Goal: Task Accomplishment & Management: Use online tool/utility

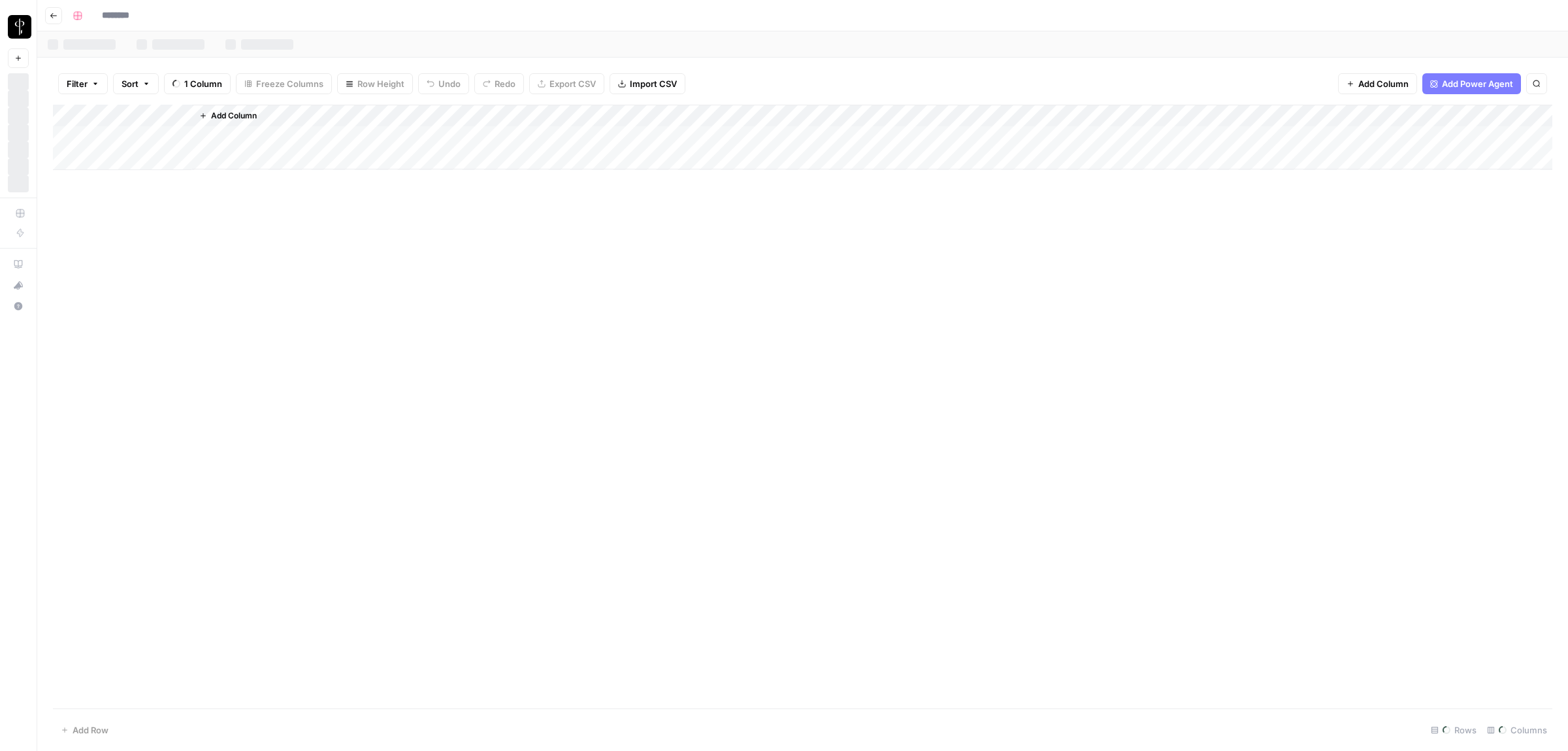
type input "**********"
click at [118, 82] on icon "button" at bounding box center [117, 83] width 8 height 8
click at [90, 80] on button "Filter" at bounding box center [83, 83] width 49 height 21
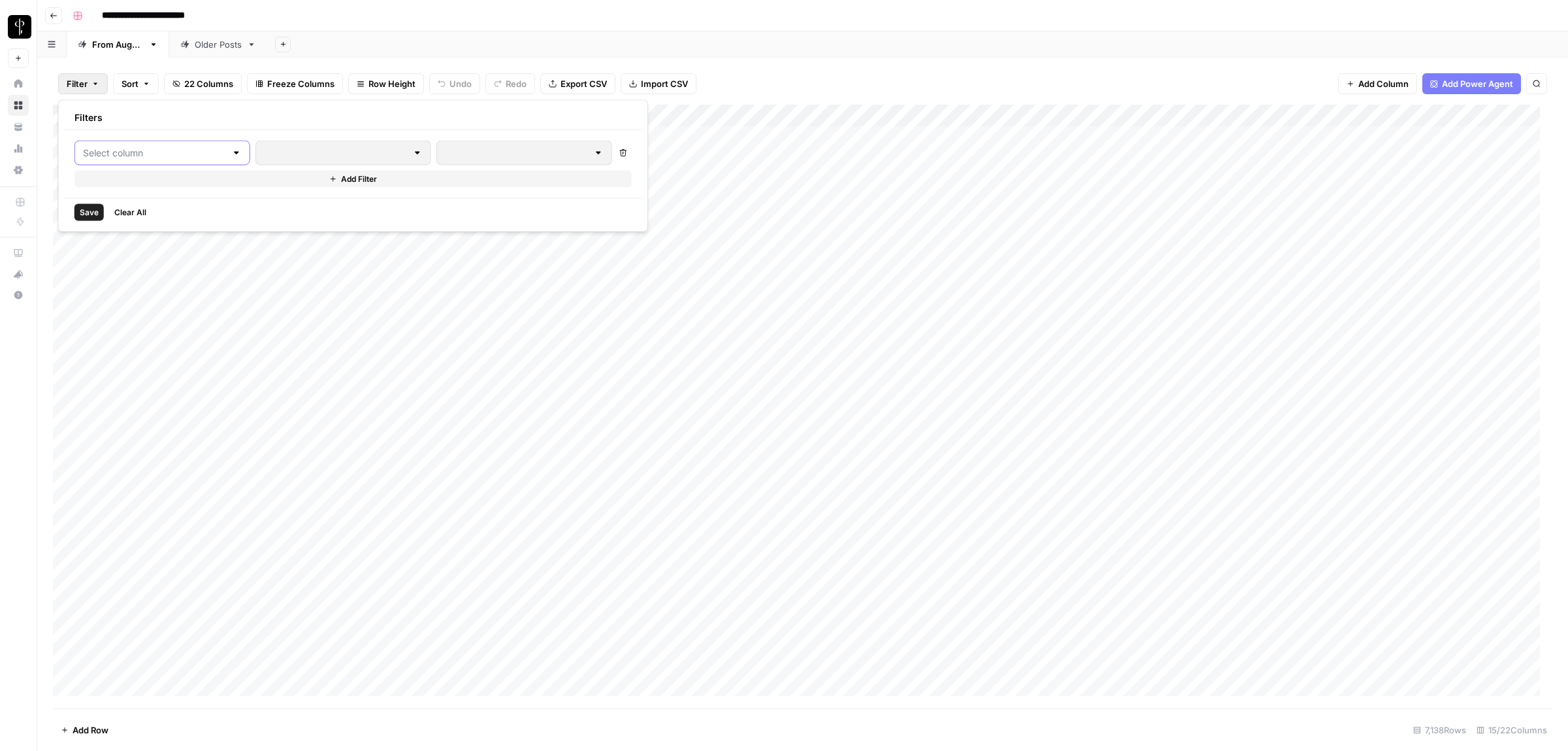
click at [147, 149] on input "text" at bounding box center [155, 153] width 143 height 13
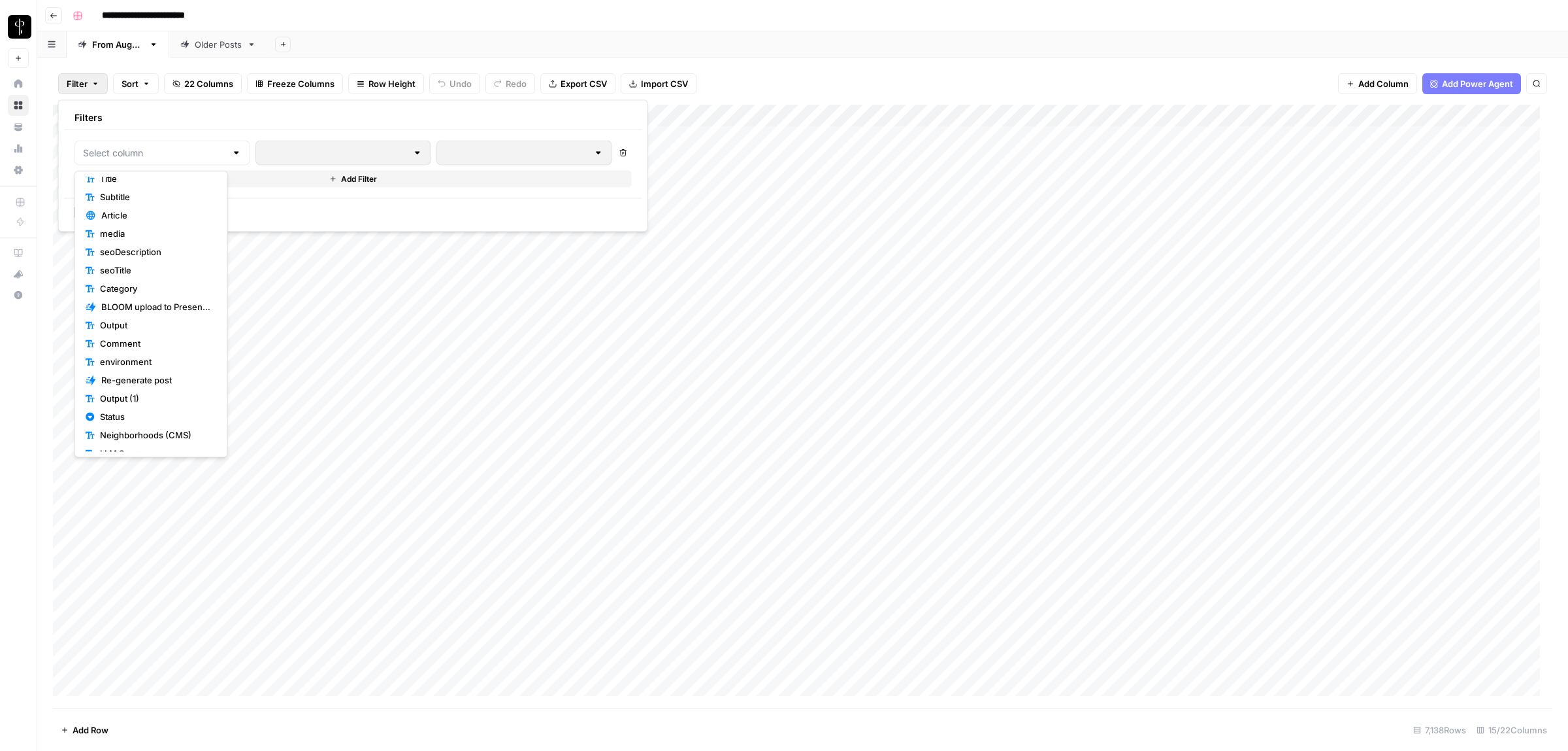
scroll to position [86, 0]
click at [131, 391] on span "Status" at bounding box center [156, 392] width 112 height 13
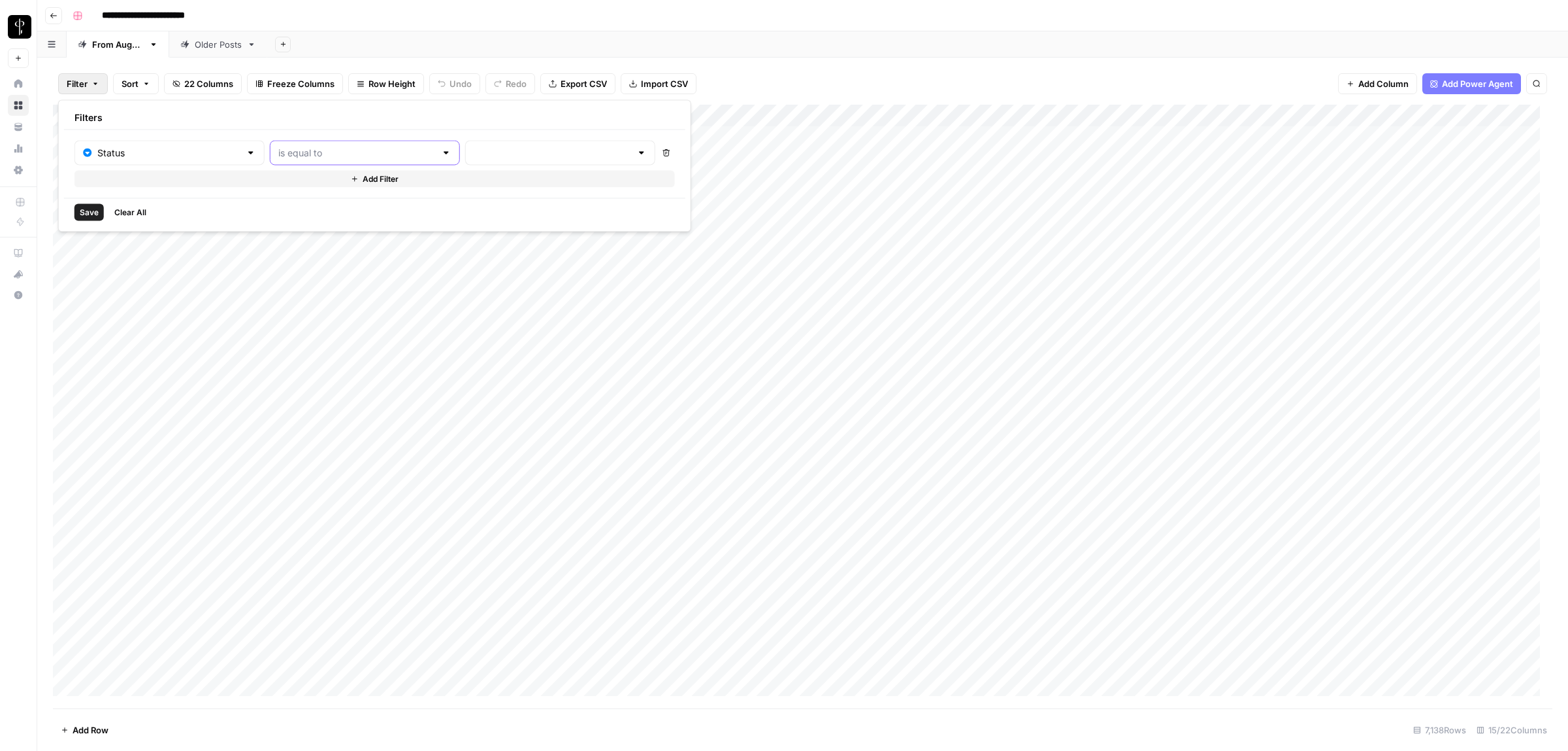
click at [296, 151] on input "text" at bounding box center [357, 153] width 157 height 13
click at [298, 204] on span "is not equal to" at bounding box center [329, 204] width 140 height 13
type input "is not equal to"
click at [474, 152] on input "text" at bounding box center [553, 153] width 157 height 13
click at [468, 181] on span "Posted" at bounding box center [511, 186] width 124 height 13
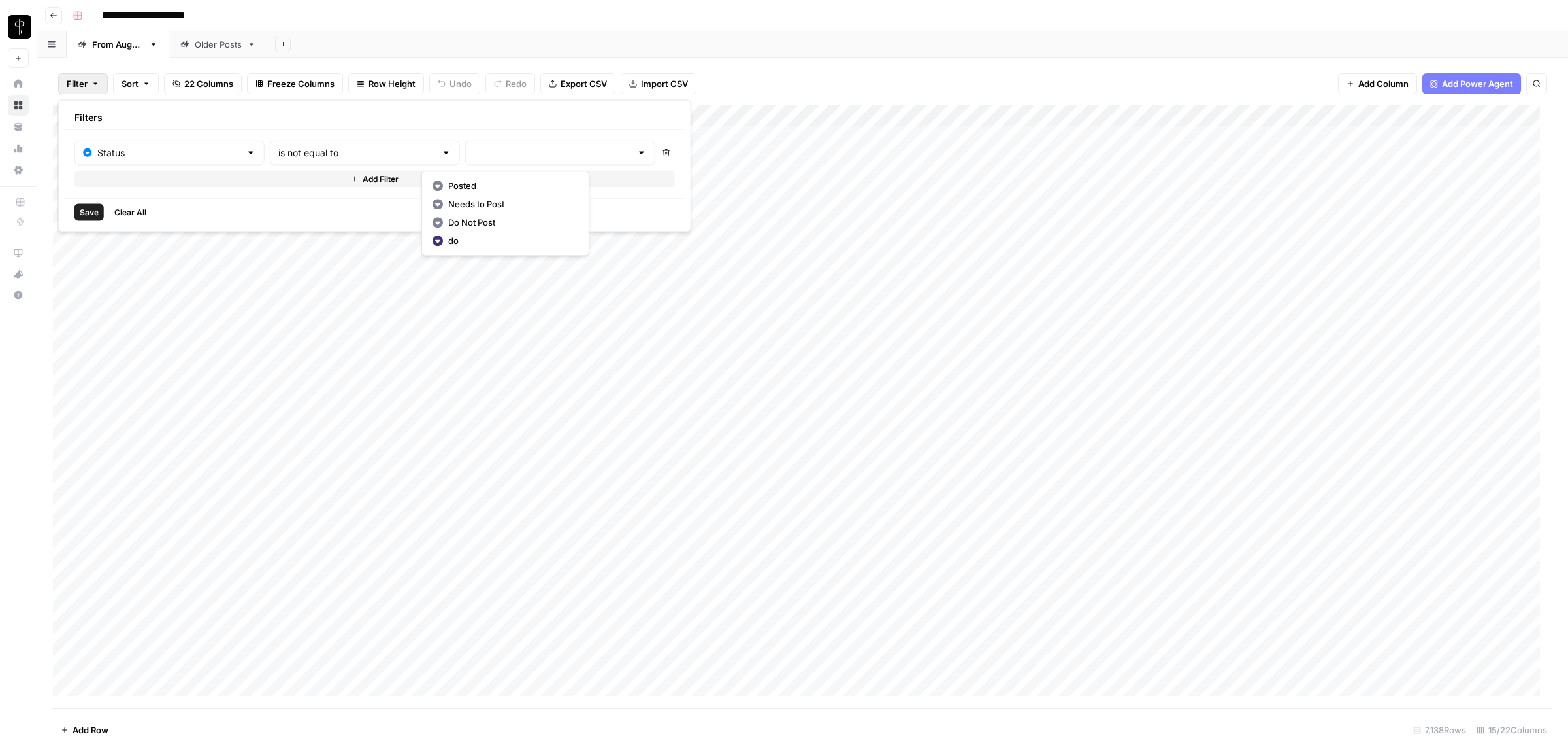
type input "Posted"
click at [364, 179] on span "Add Filter" at bounding box center [382, 179] width 36 height 12
click at [158, 180] on input "text" at bounding box center [162, 183] width 158 height 13
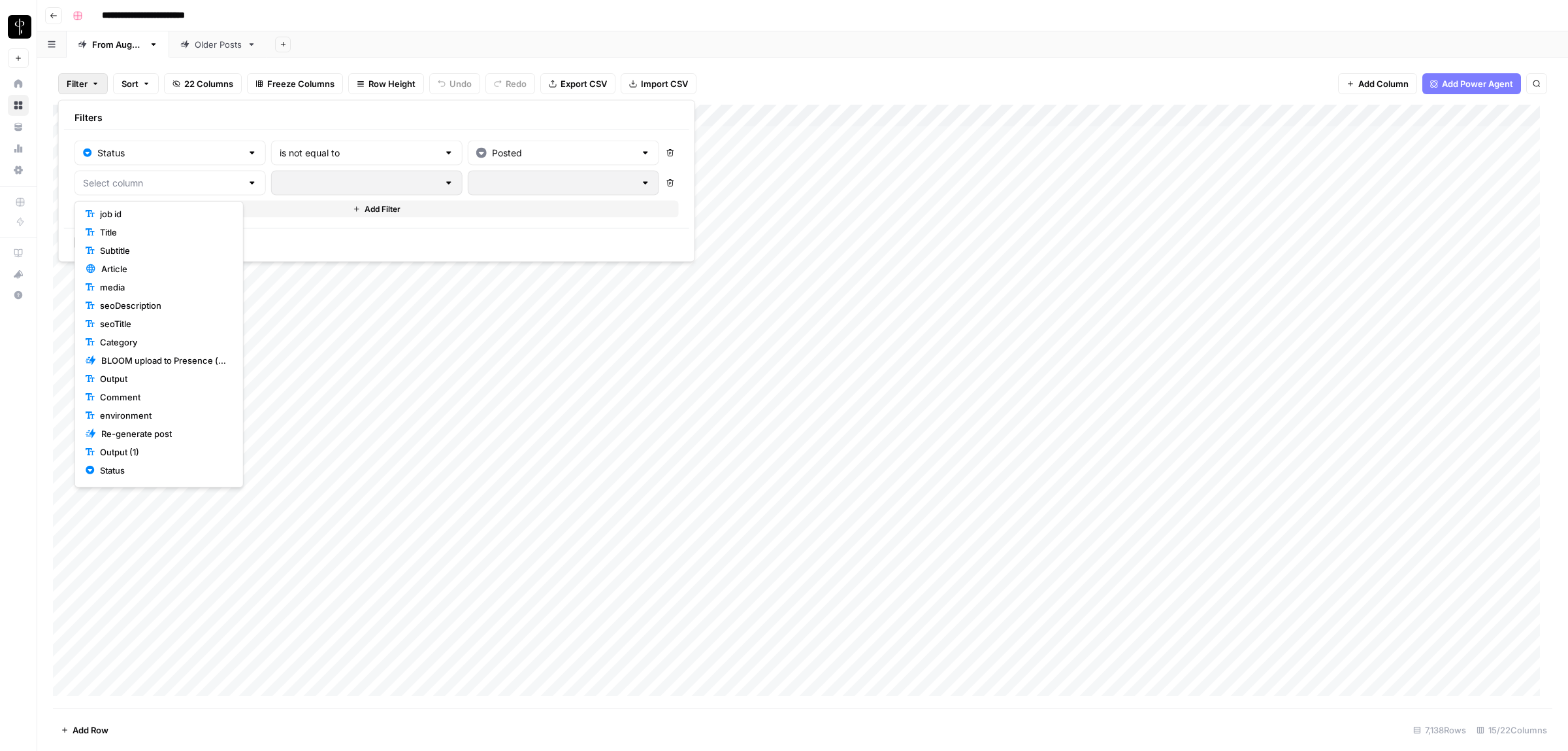
scroll to position [92, 0]
click at [112, 413] on span "Status" at bounding box center [163, 418] width 127 height 13
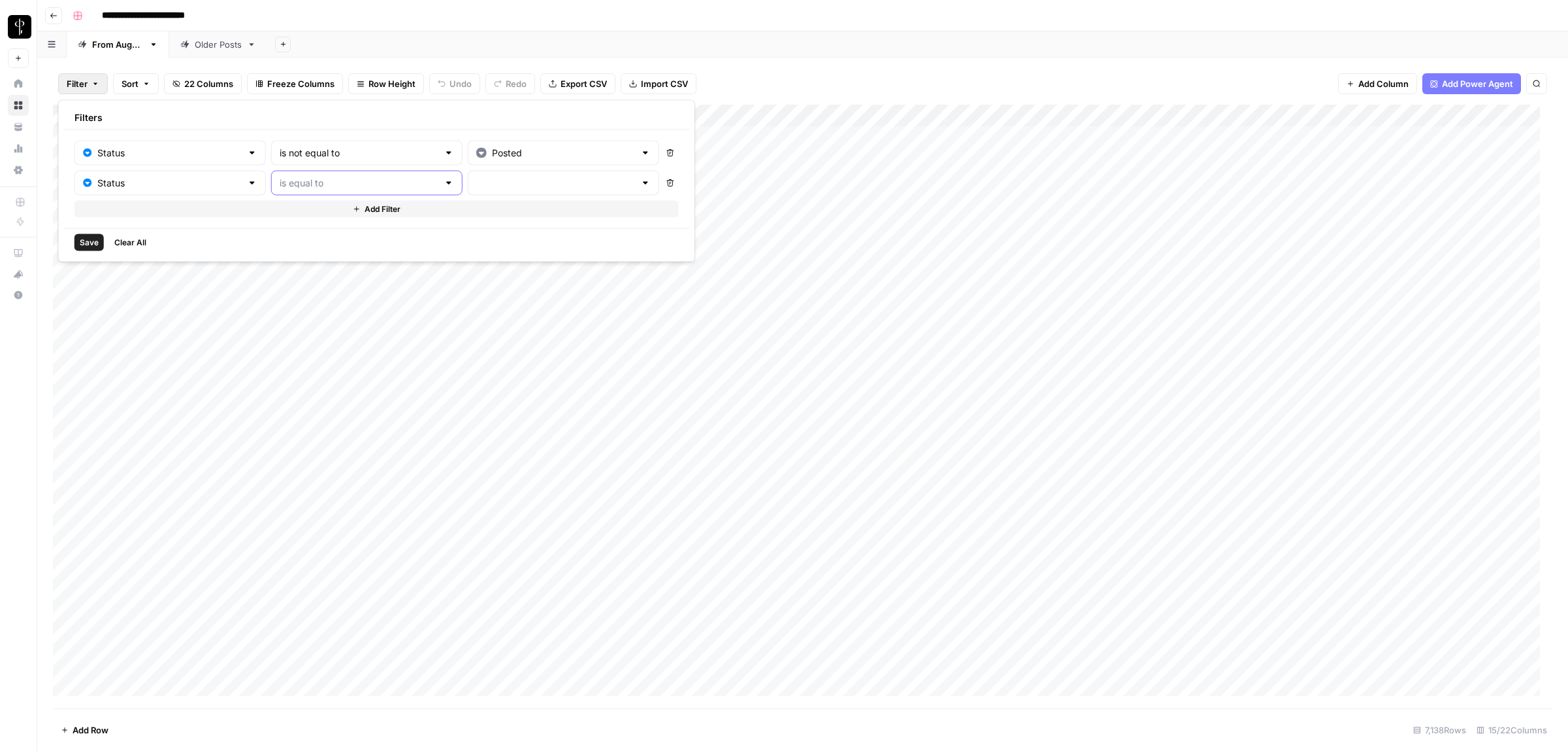
click at [319, 178] on input "text" at bounding box center [359, 183] width 158 height 13
click at [351, 237] on span "is not equal to" at bounding box center [330, 234] width 142 height 13
type input "is not equal to"
click at [476, 178] on input "text" at bounding box center [555, 183] width 158 height 13
click at [481, 235] on span "Needs to Post" at bounding box center [514, 234] width 126 height 13
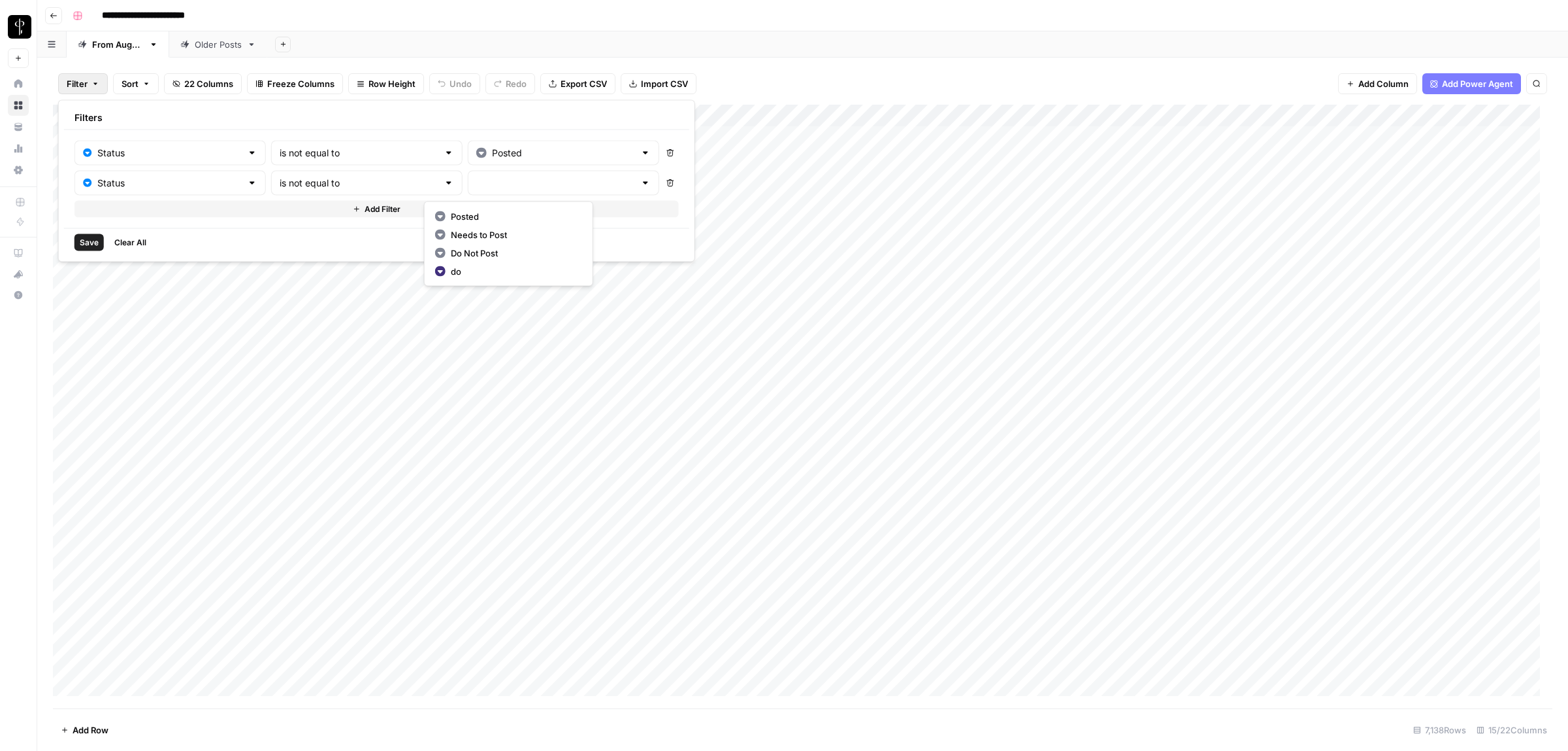
type input "Needs to Post"
click at [364, 207] on span "Add Filter" at bounding box center [382, 209] width 36 height 12
click at [179, 213] on input "text" at bounding box center [162, 213] width 158 height 13
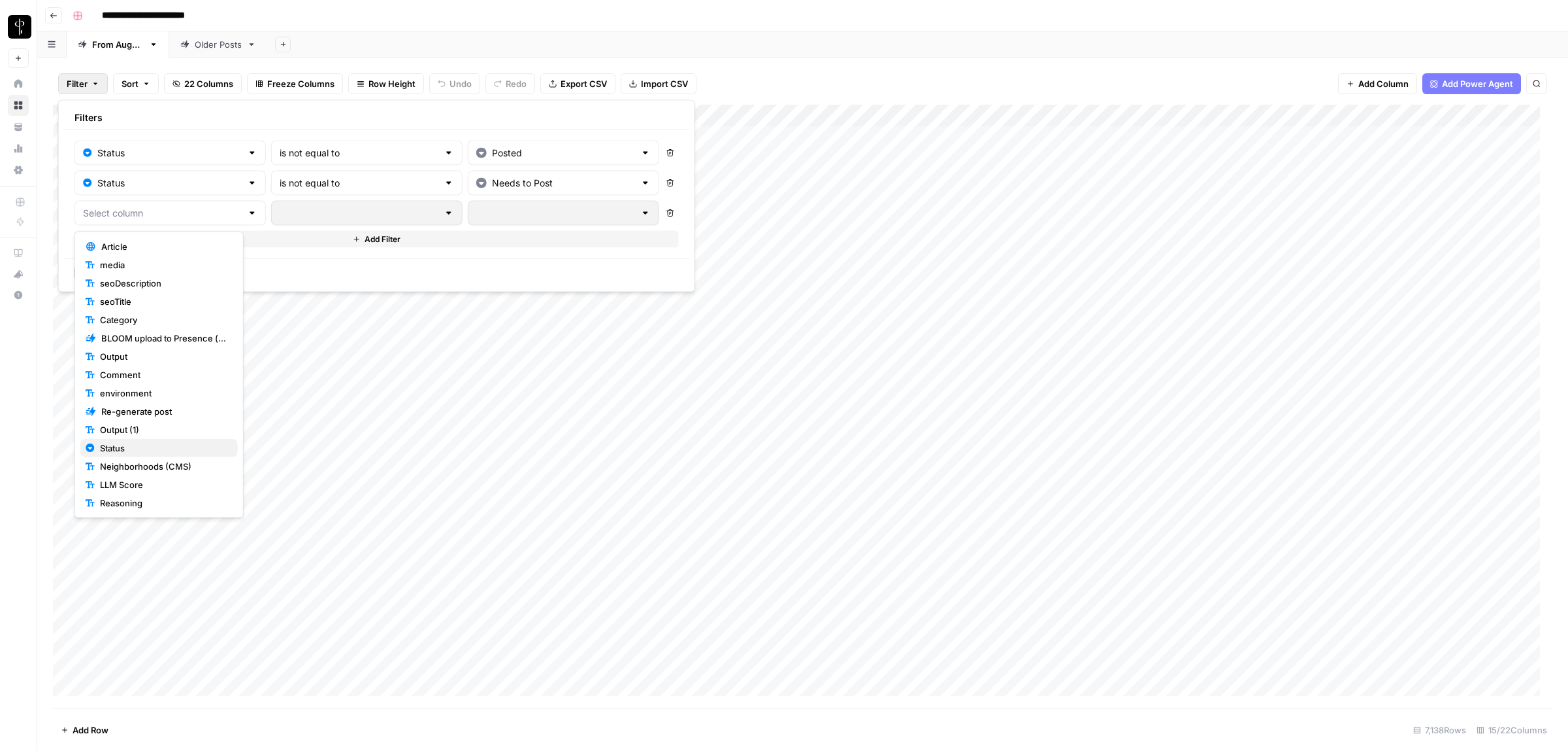
click at [135, 452] on span "Status" at bounding box center [163, 448] width 127 height 13
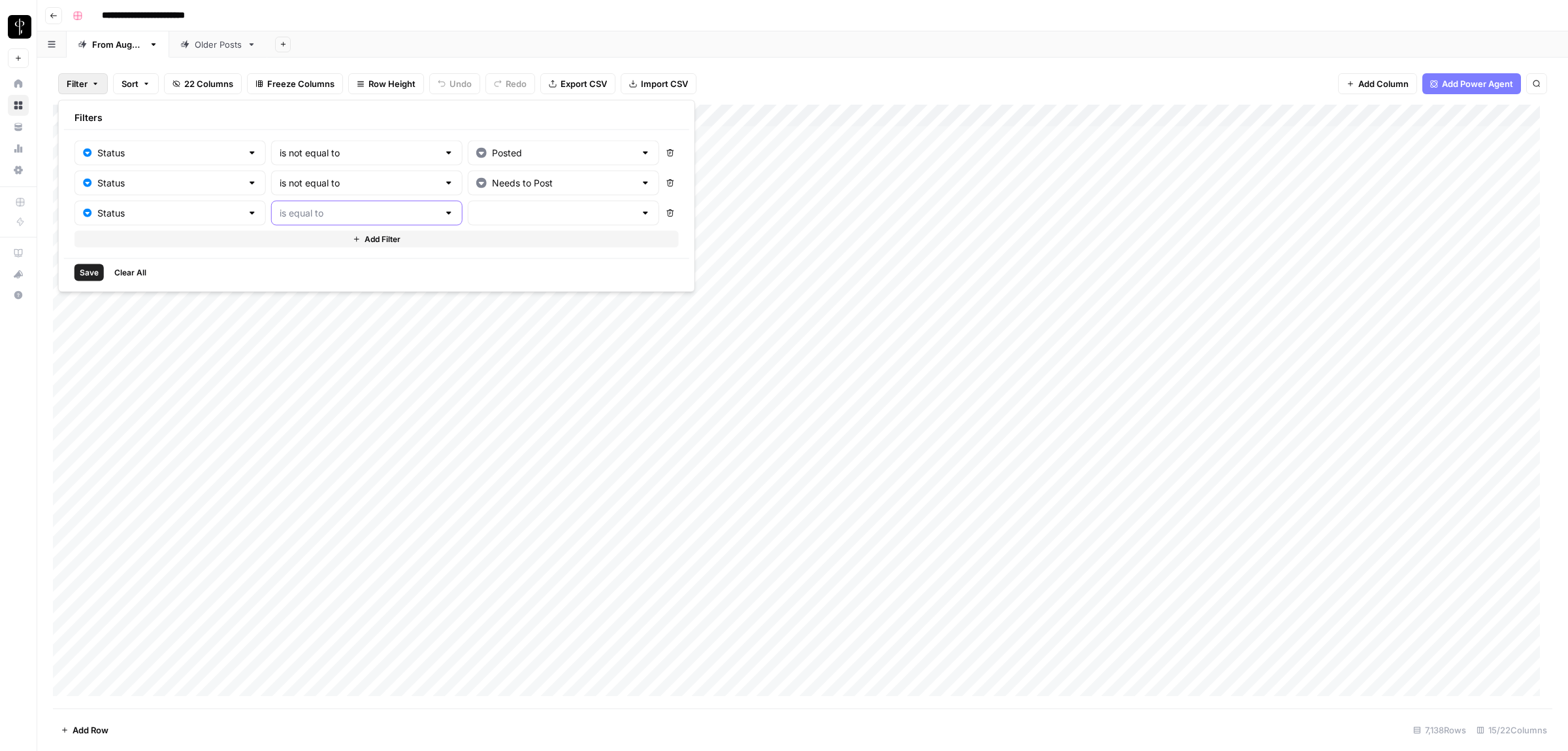
click at [292, 208] on input "text" at bounding box center [359, 213] width 158 height 13
click at [308, 266] on span "is not equal to" at bounding box center [330, 265] width 142 height 13
type input "is not equal to"
click at [483, 212] on input "text" at bounding box center [555, 213] width 158 height 13
click at [478, 280] on span "Do Not Post" at bounding box center [514, 283] width 126 height 13
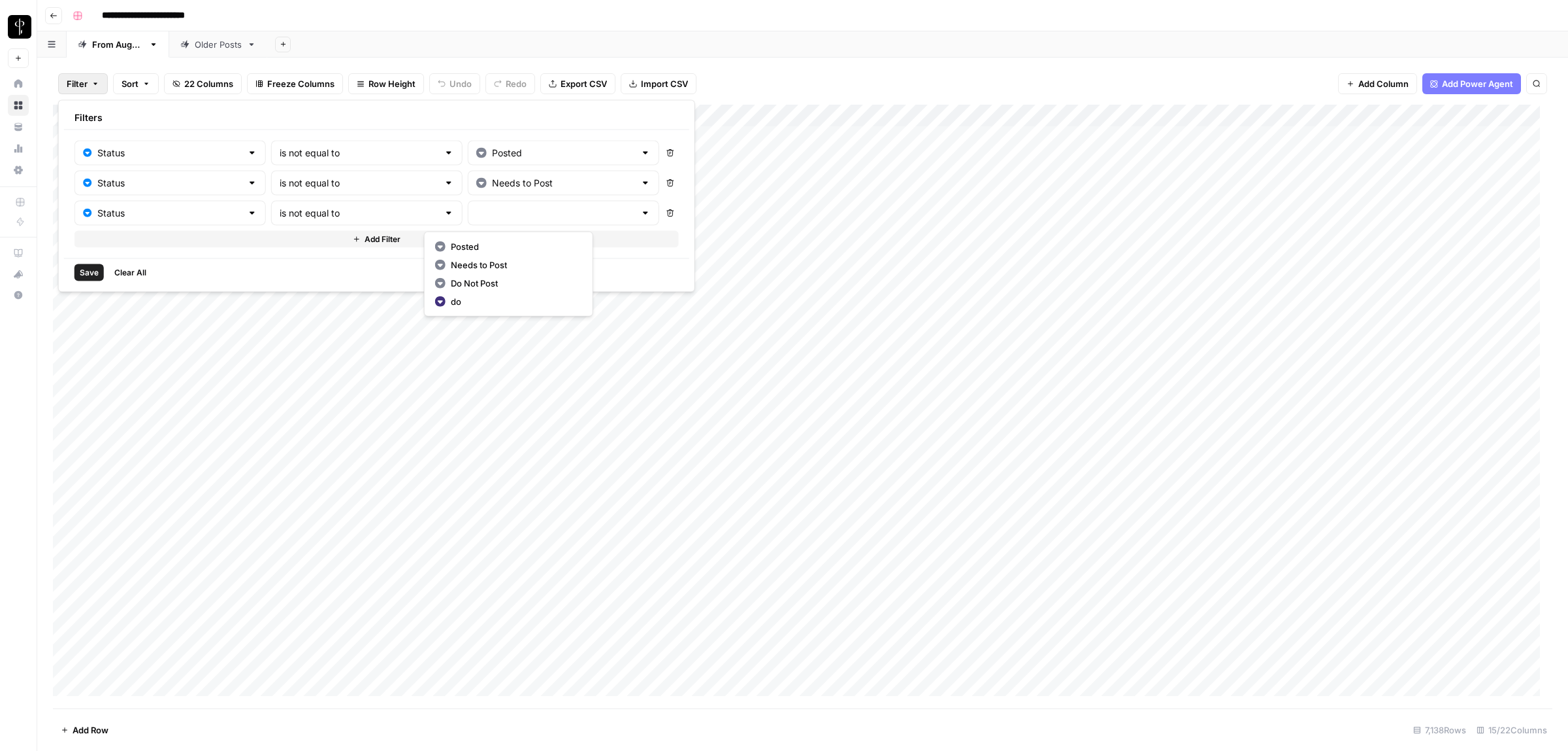
type input "Do Not Post"
click at [83, 273] on span "Save" at bounding box center [89, 272] width 19 height 12
